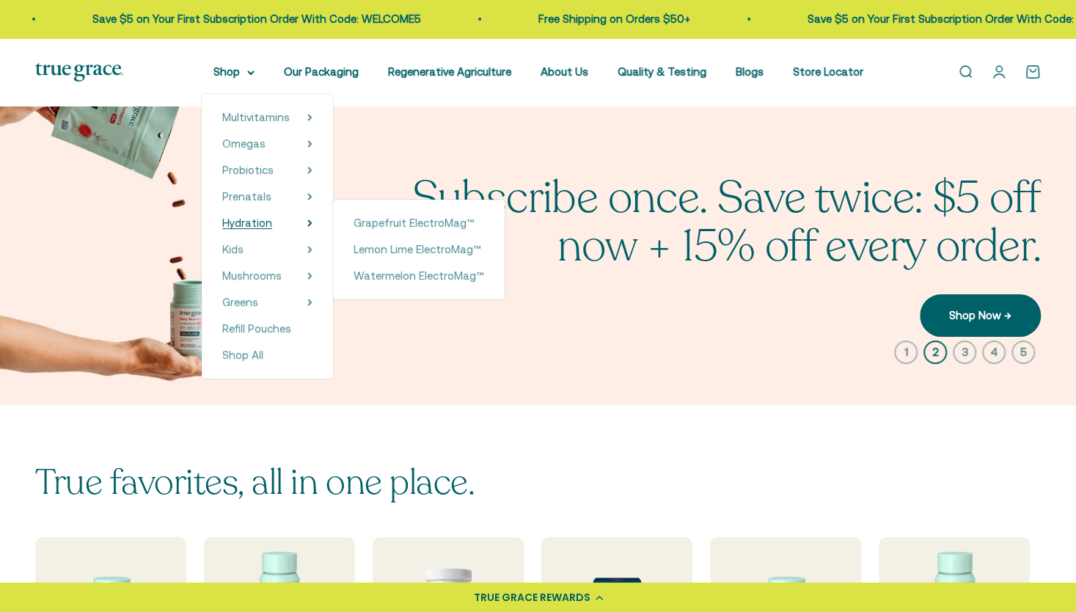
click at [266, 219] on span "Hydration" at bounding box center [247, 222] width 50 height 12
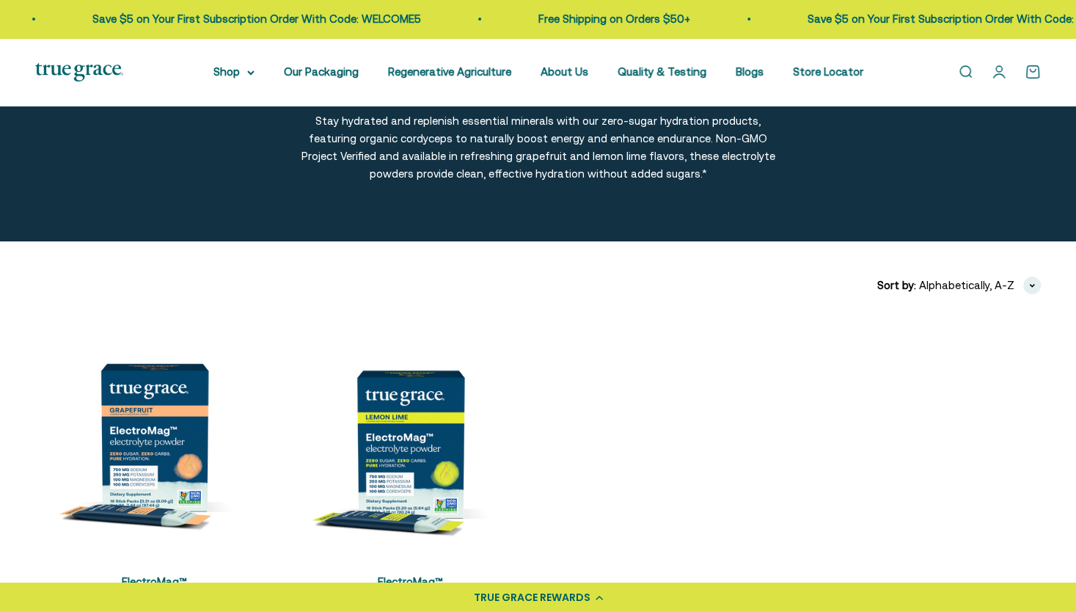
scroll to position [116, 0]
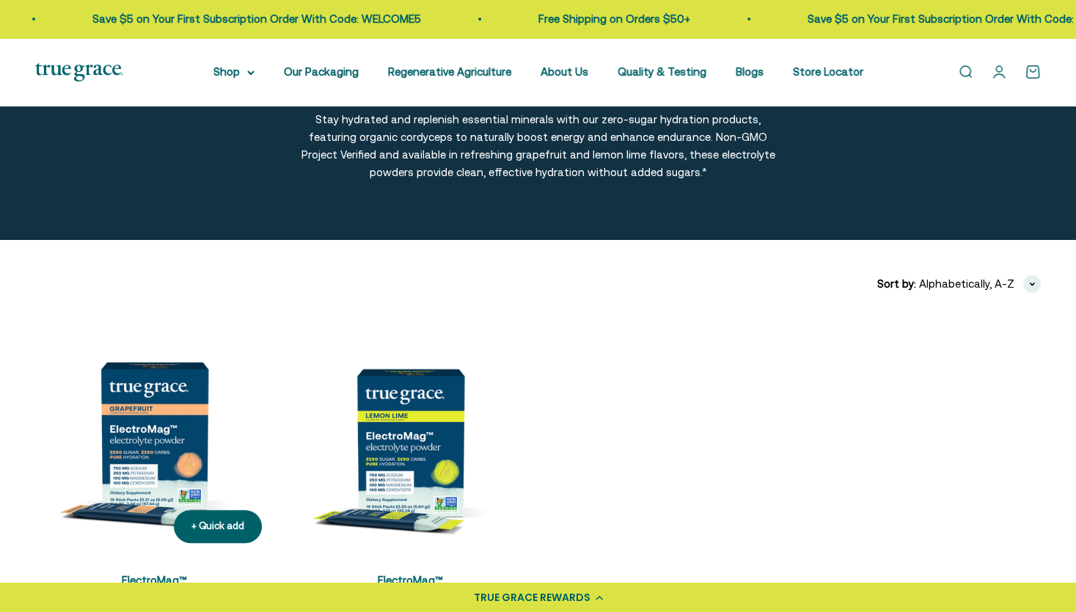
click at [185, 446] on img at bounding box center [154, 435] width 238 height 238
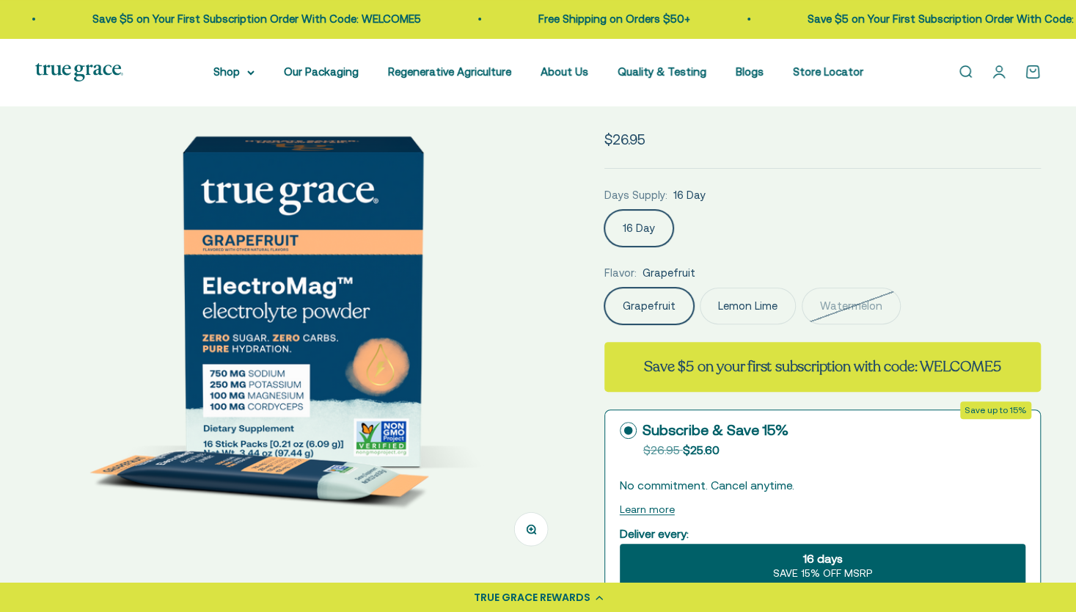
scroll to position [114, 0]
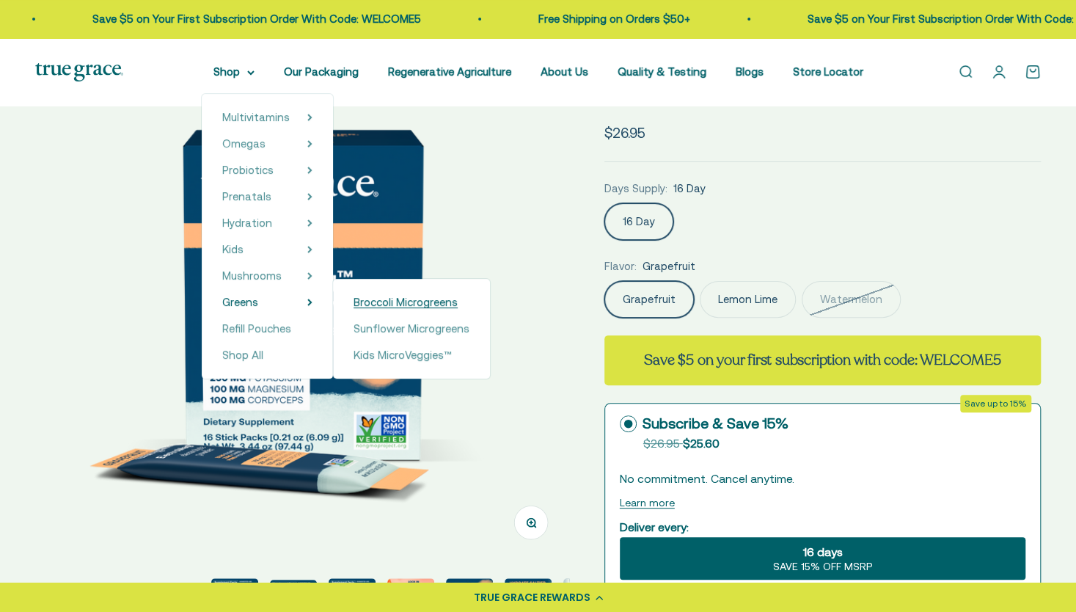
click at [385, 305] on span "Broccoli Microgreens" at bounding box center [406, 302] width 104 height 12
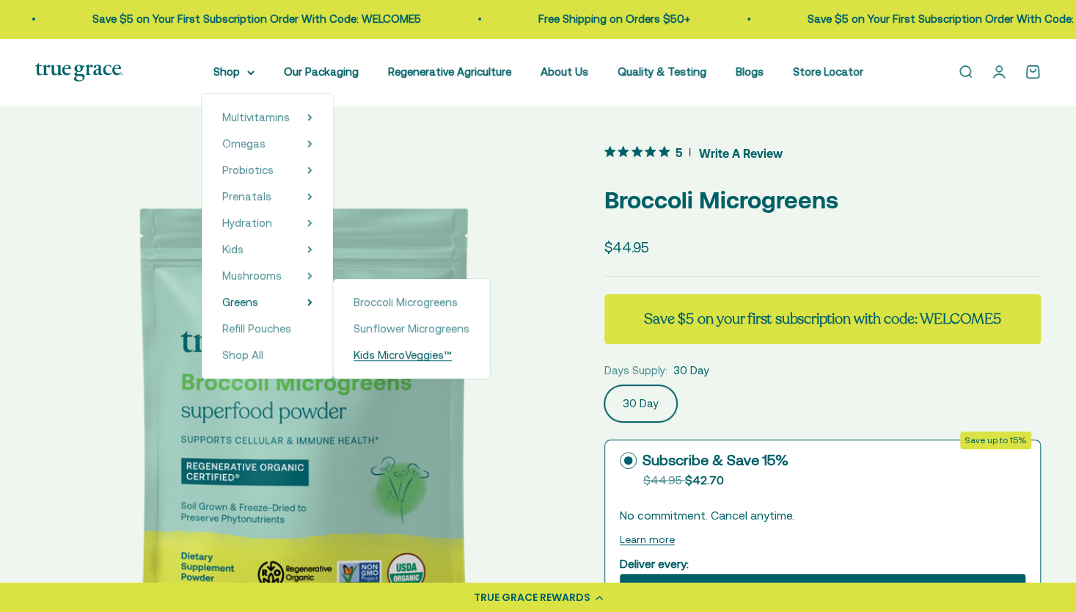
click at [390, 356] on span "Kids MicroVeggies™" at bounding box center [403, 354] width 98 height 12
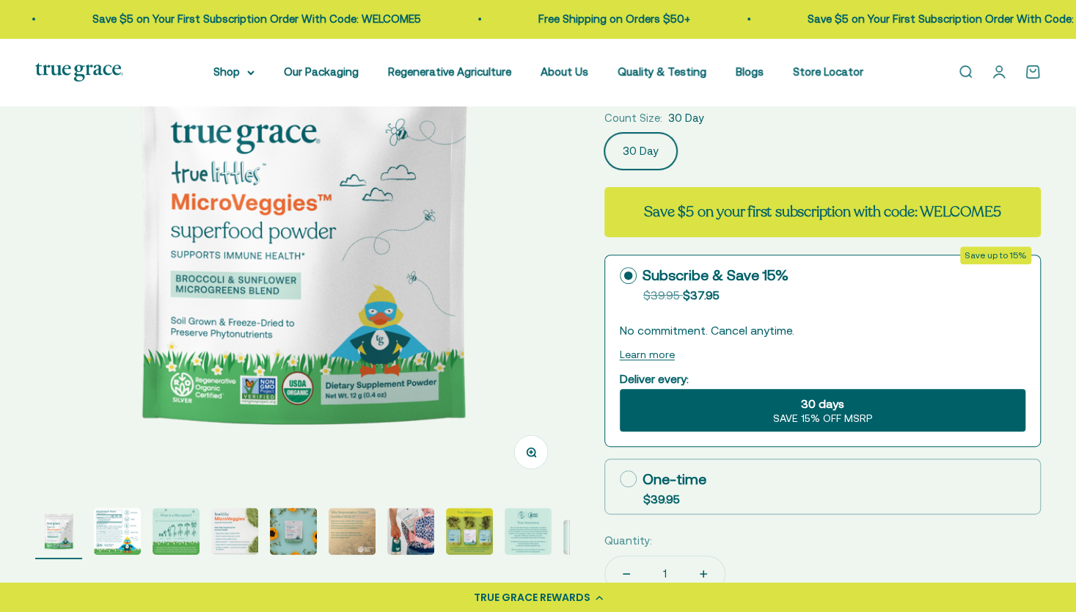
scroll to position [188, 0]
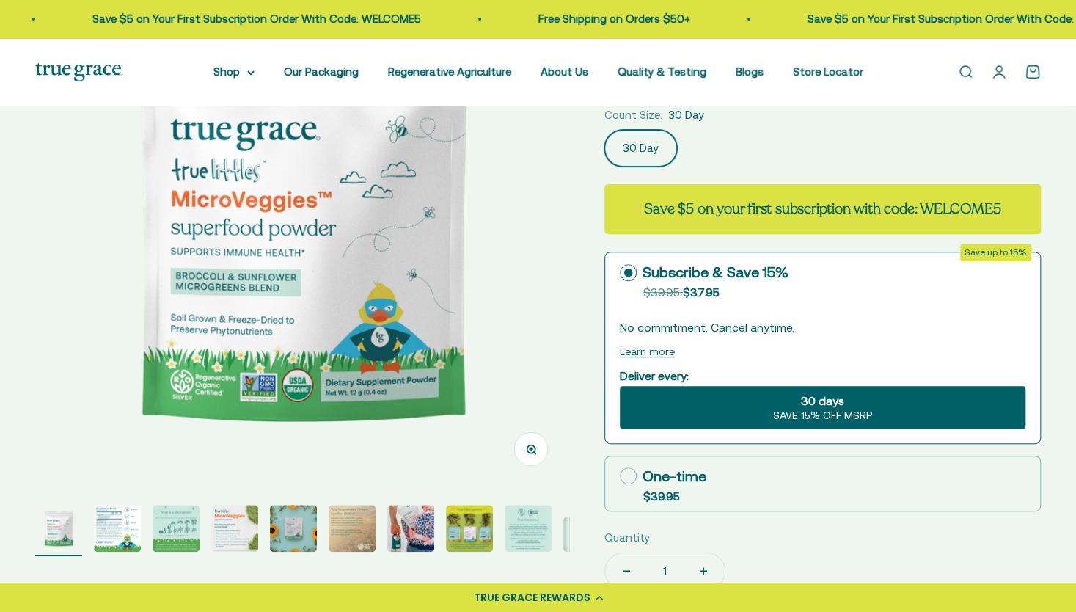
click at [116, 536] on img "Go to item 2" at bounding box center [117, 528] width 47 height 47
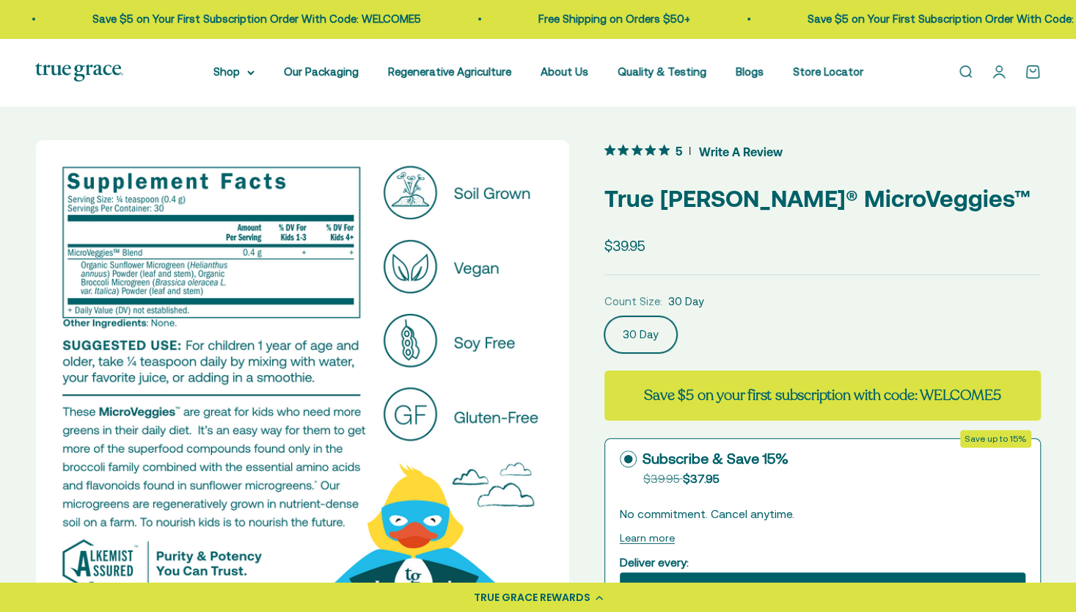
scroll to position [0, 0]
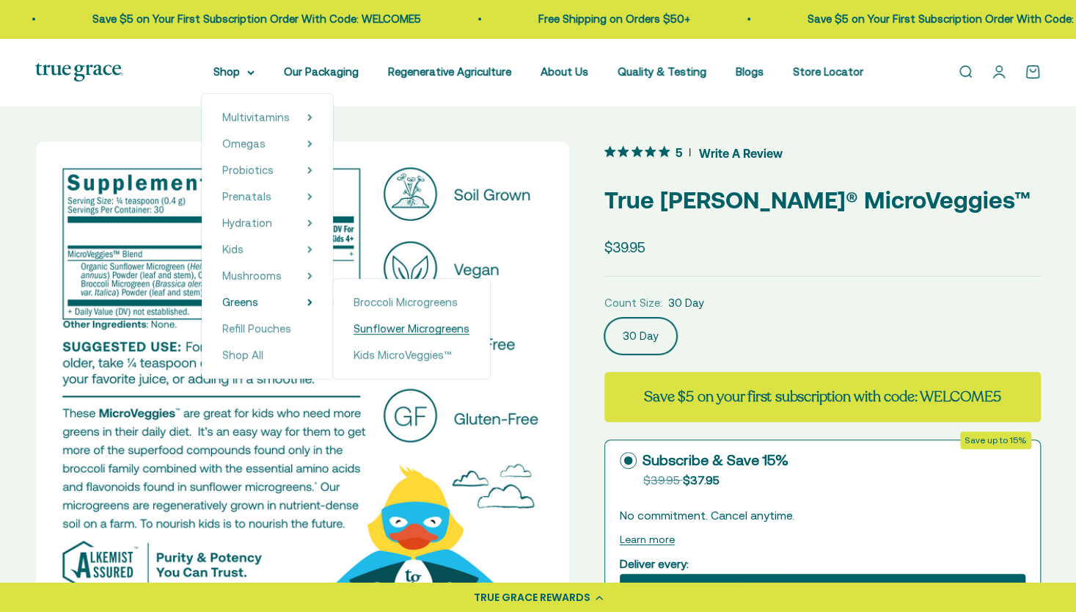
click at [401, 325] on span "Sunflower Microgreens" at bounding box center [412, 328] width 116 height 12
click at [384, 304] on span "Broccoli Microgreens" at bounding box center [406, 302] width 104 height 12
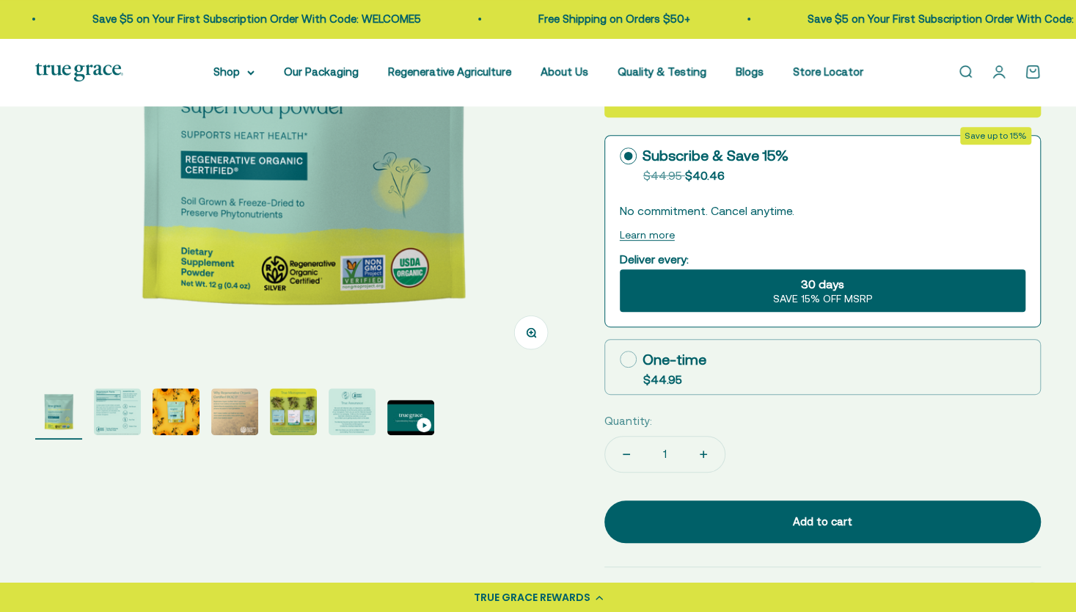
scroll to position [306, 0]
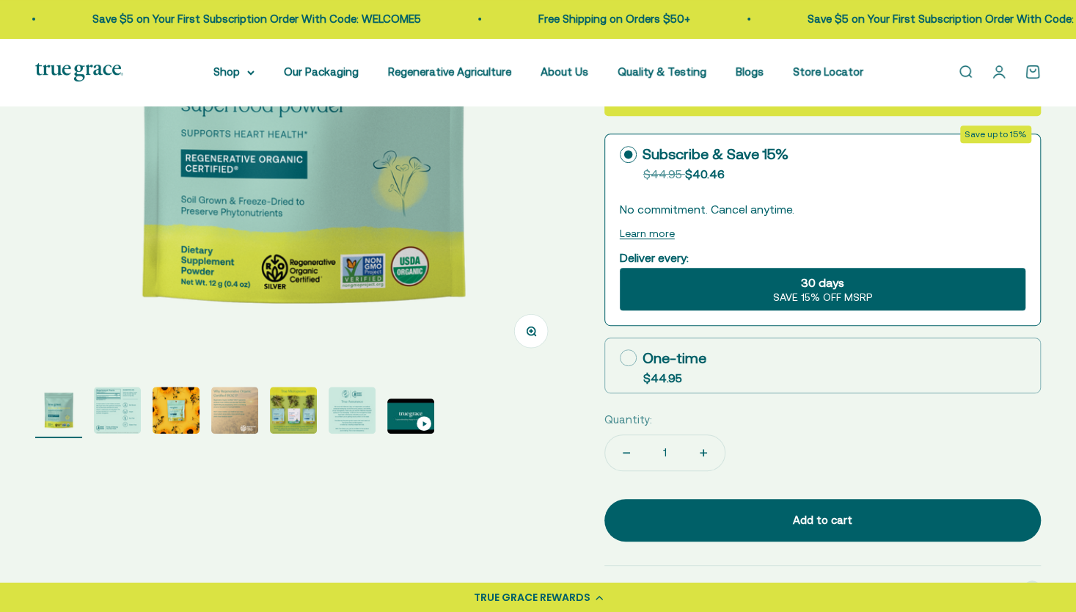
click at [105, 414] on img "Go to item 2" at bounding box center [117, 410] width 47 height 47
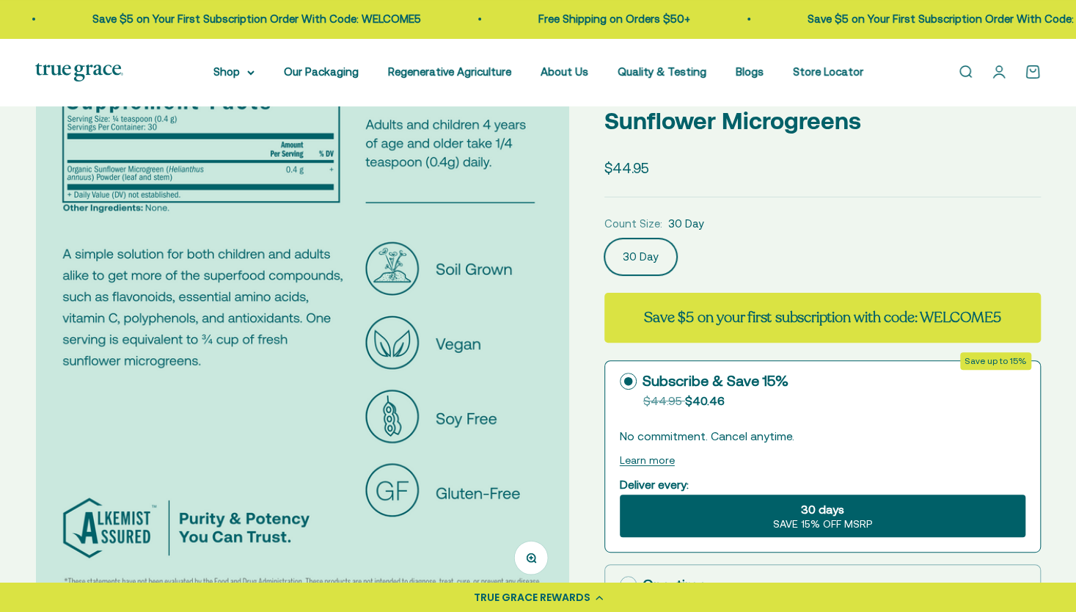
scroll to position [29, 0]
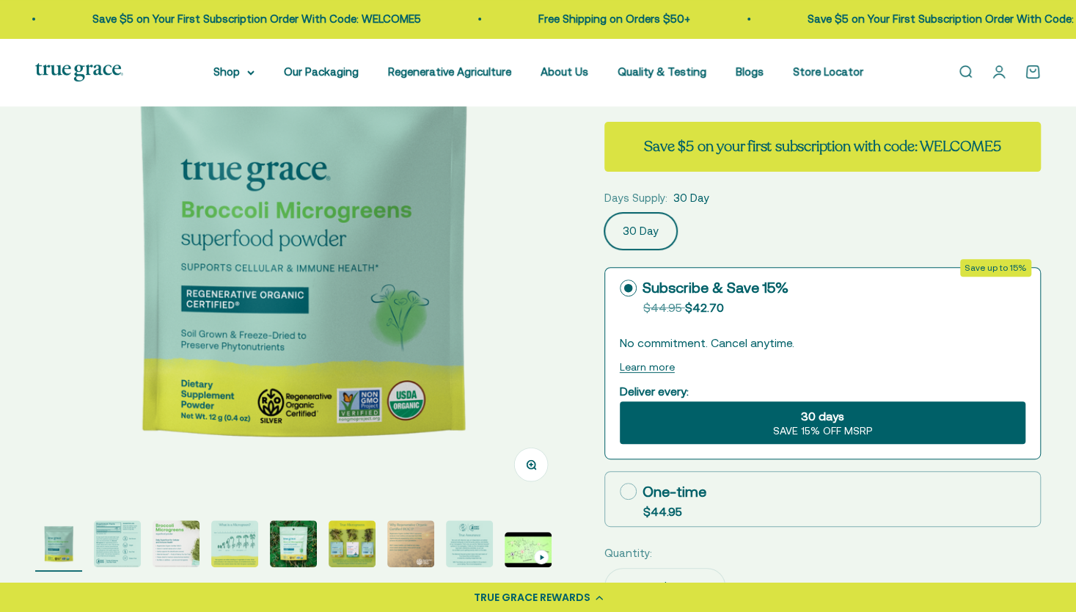
scroll to position [174, 0]
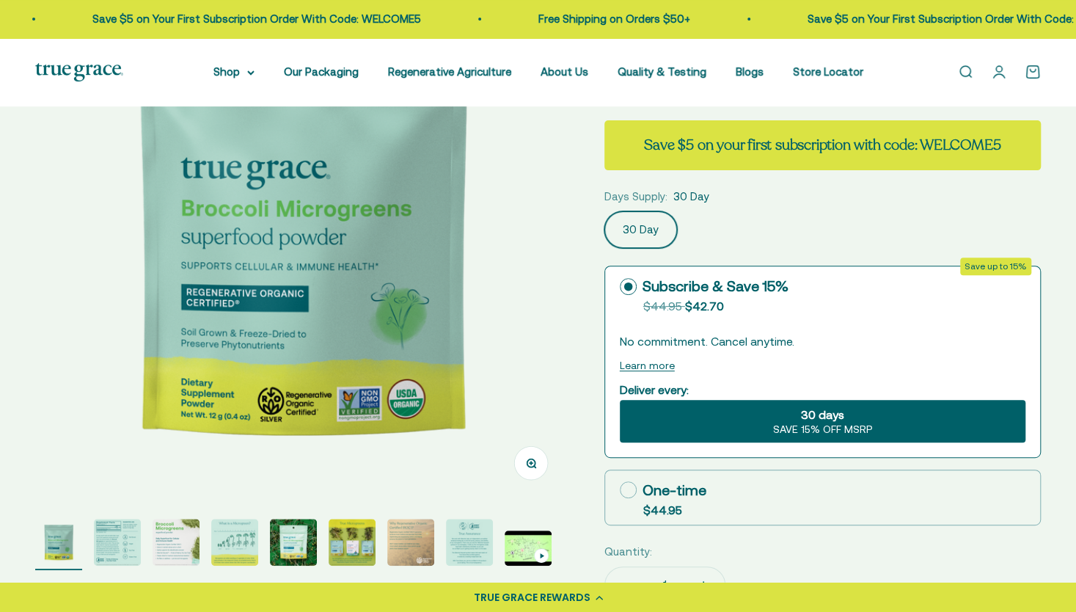
click at [114, 542] on img "Go to item 2" at bounding box center [117, 542] width 47 height 47
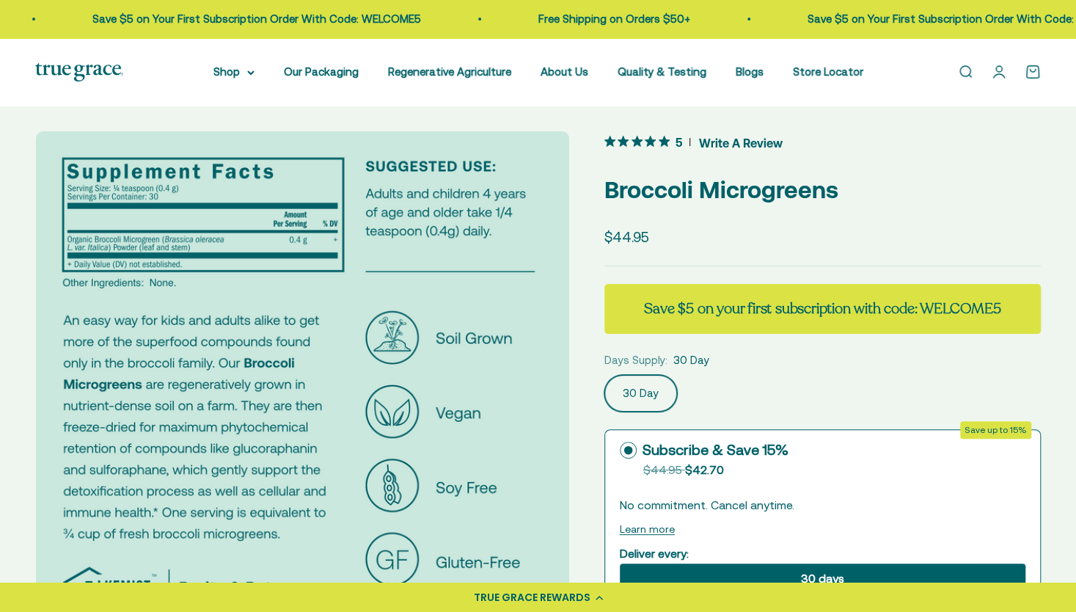
scroll to position [0, 0]
